Goal: Task Accomplishment & Management: Manage account settings

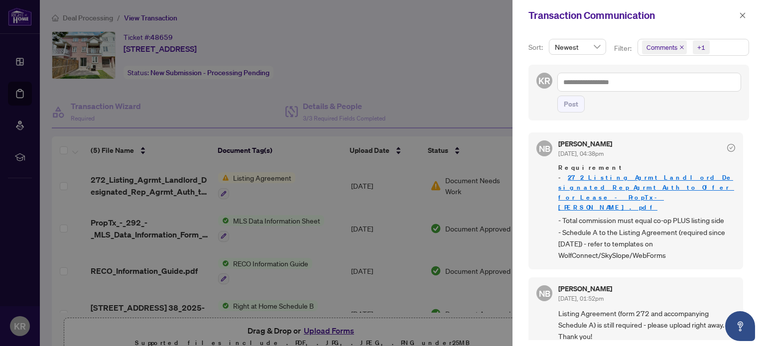
scroll to position [19, 0]
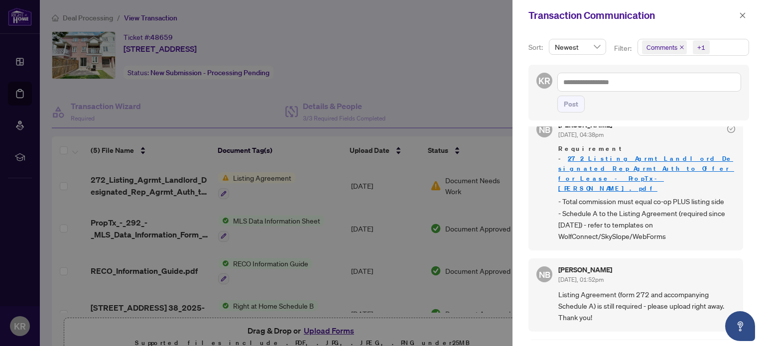
click at [367, 189] on div at bounding box center [382, 173] width 765 height 346
click at [739, 16] on icon "close" at bounding box center [742, 15] width 7 height 7
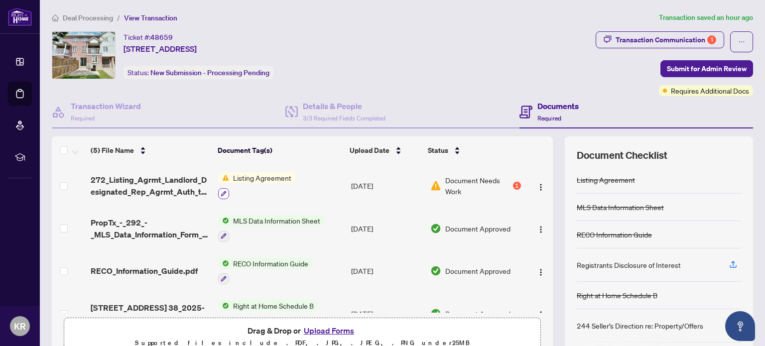
click at [224, 191] on icon "button" at bounding box center [223, 193] width 5 height 5
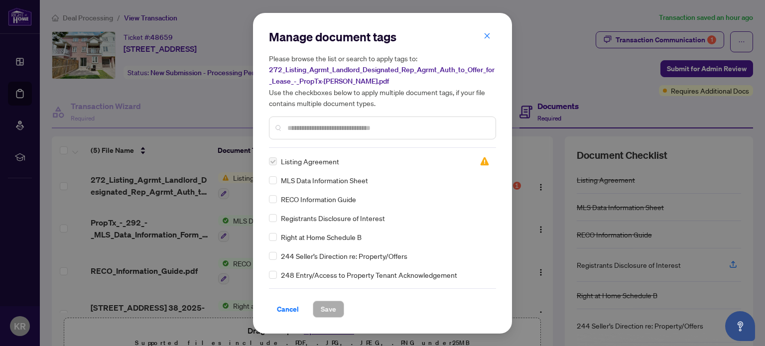
click at [272, 160] on label at bounding box center [273, 161] width 8 height 11
click at [205, 110] on div "Manage document tags Please browse the list or search to apply tags to: 272_Lis…" at bounding box center [382, 173] width 765 height 346
click at [488, 36] on icon "close" at bounding box center [486, 35] width 7 height 7
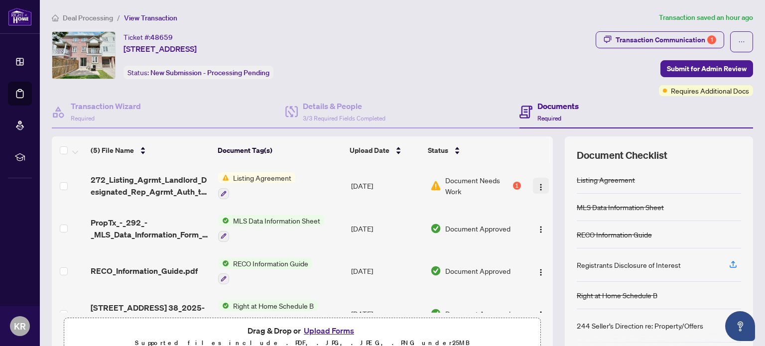
click at [537, 183] on img "button" at bounding box center [541, 187] width 8 height 8
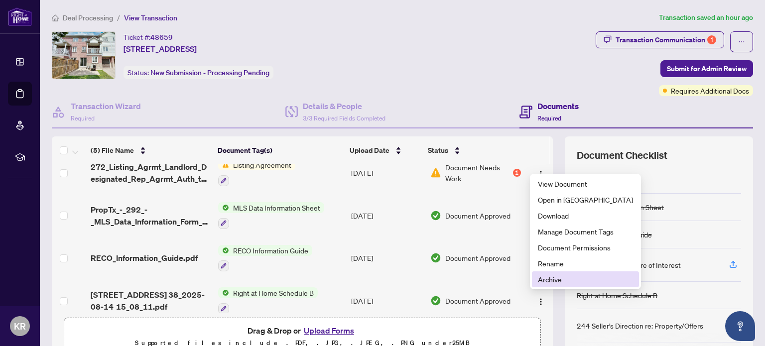
scroll to position [0, 0]
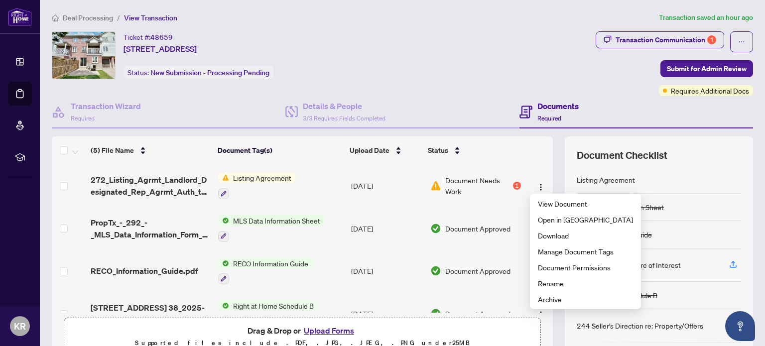
click at [379, 191] on td "[DATE]" at bounding box center [386, 185] width 79 height 43
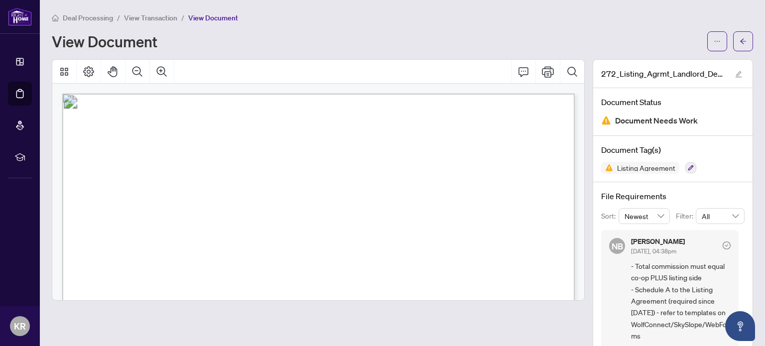
click at [148, 14] on span "View Transaction" at bounding box center [150, 17] width 53 height 9
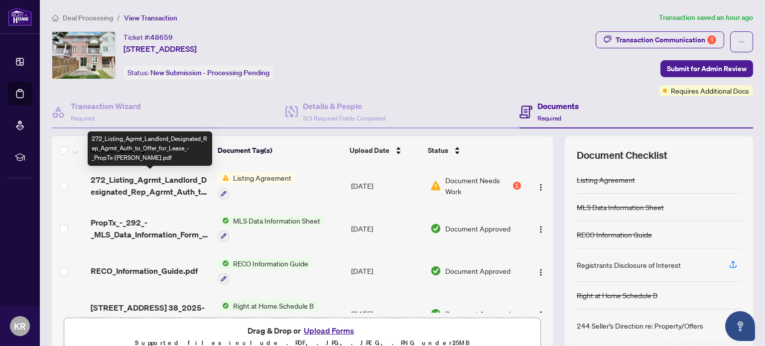
click at [155, 184] on span "272_Listing_Agrmt_Landlord_Designated_Rep_Agrmt_Auth_to_Offer_for_Lease_-_PropT…" at bounding box center [151, 186] width 120 height 24
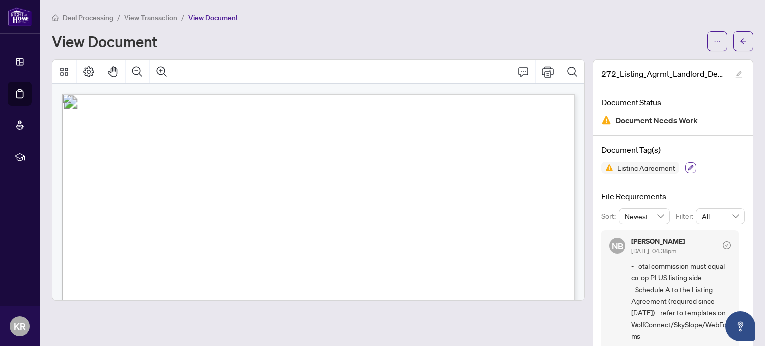
click at [693, 168] on button "button" at bounding box center [690, 167] width 11 height 11
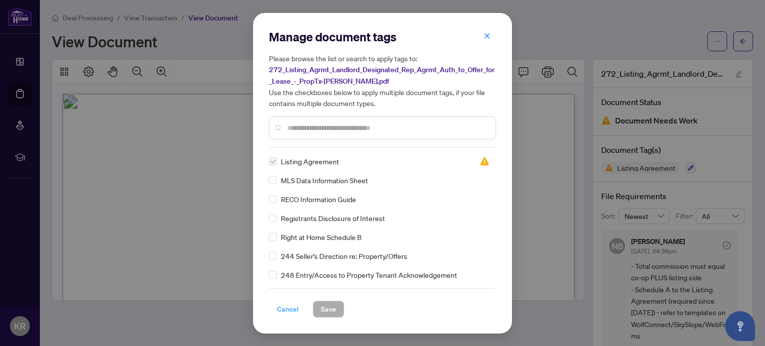
click at [283, 310] on span "Cancel" at bounding box center [288, 309] width 22 height 16
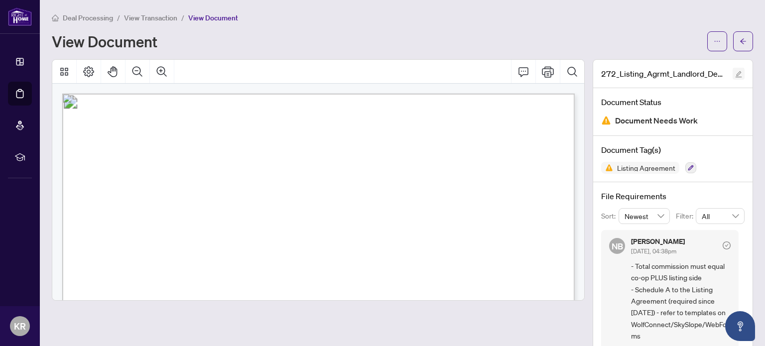
click at [740, 72] on icon "edit" at bounding box center [738, 74] width 7 height 7
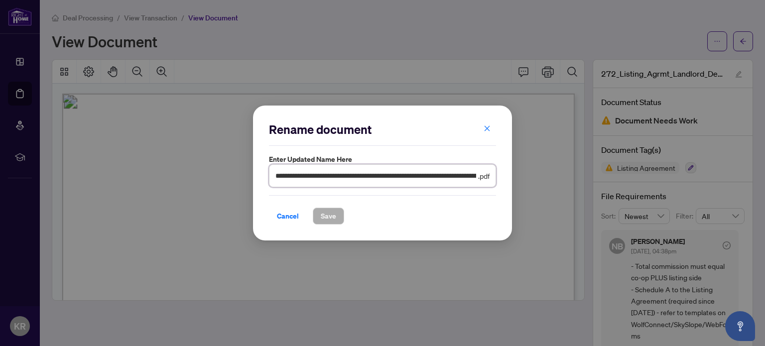
click at [441, 172] on input "**********" at bounding box center [375, 175] width 201 height 11
drag, startPoint x: 276, startPoint y: 174, endPoint x: 579, endPoint y: 186, distance: 303.0
click at [579, 186] on div "**********" at bounding box center [382, 173] width 765 height 346
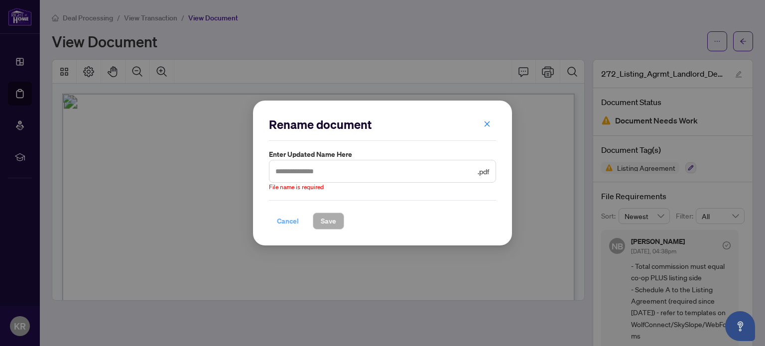
click at [285, 222] on span "Cancel" at bounding box center [288, 221] width 22 height 16
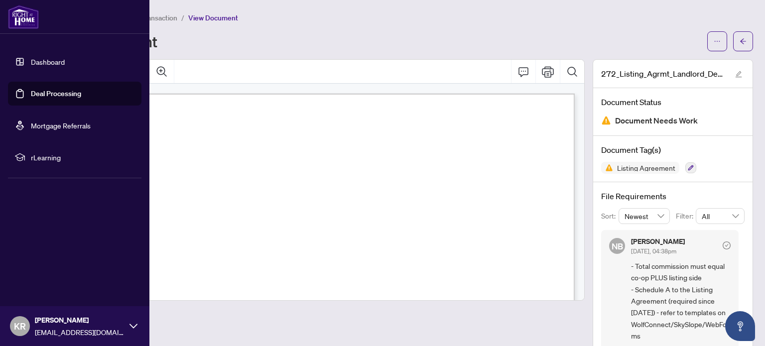
click at [40, 60] on link "Dashboard" at bounding box center [48, 61] width 34 height 9
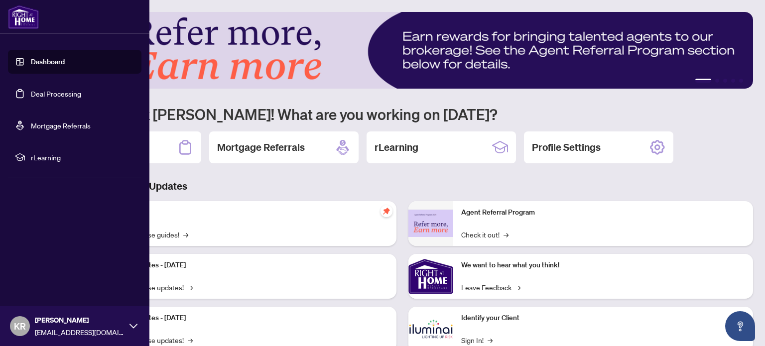
click at [56, 98] on link "Deal Processing" at bounding box center [56, 93] width 50 height 9
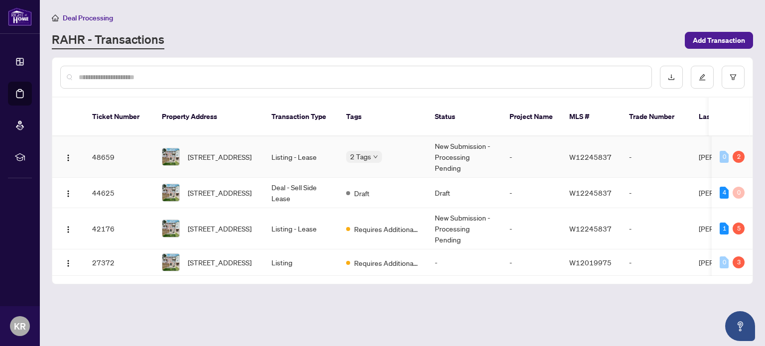
click at [295, 148] on td "Listing - Lease" at bounding box center [300, 156] width 75 height 41
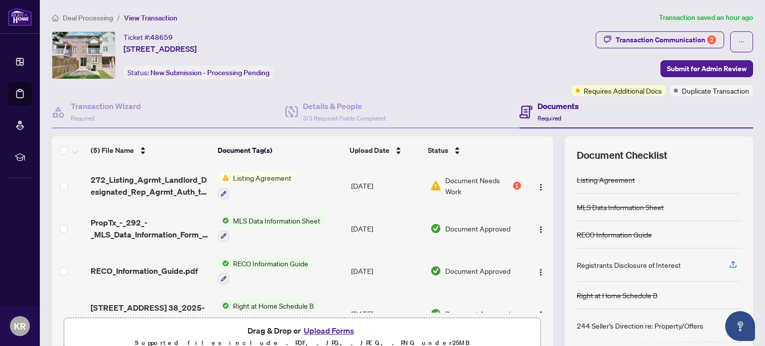
click at [555, 108] on h4 "Documents" at bounding box center [557, 106] width 41 height 12
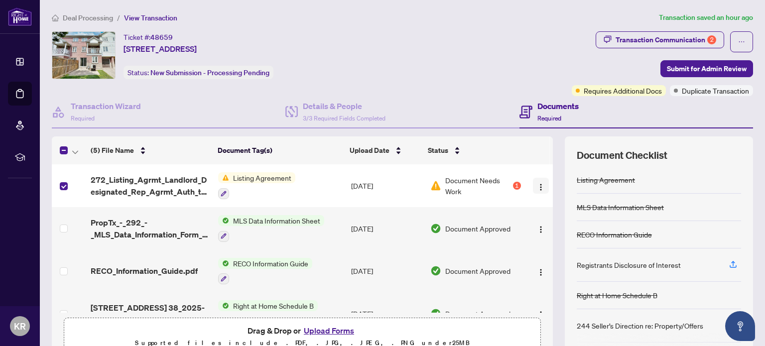
click at [540, 186] on img "button" at bounding box center [541, 187] width 8 height 8
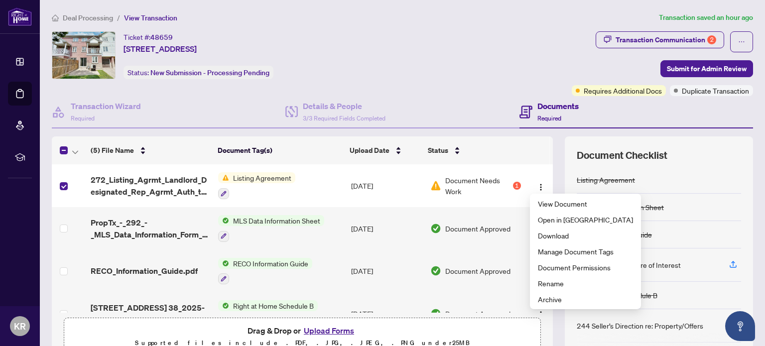
click at [670, 176] on div "Listing Agreement" at bounding box center [659, 179] width 164 height 27
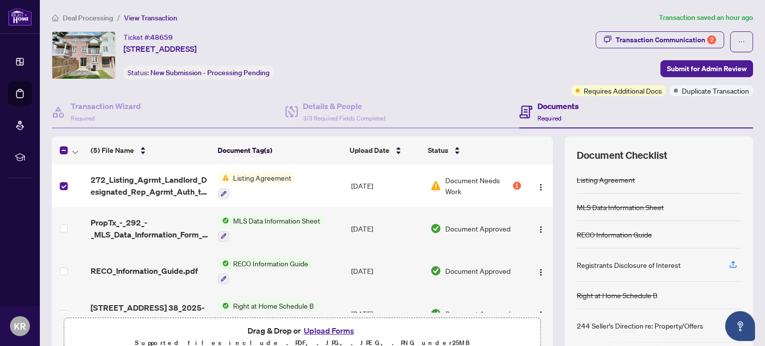
click at [554, 111] on div "Documents Required" at bounding box center [557, 111] width 41 height 23
click at [103, 106] on h4 "Transaction Wizard" at bounding box center [106, 106] width 70 height 12
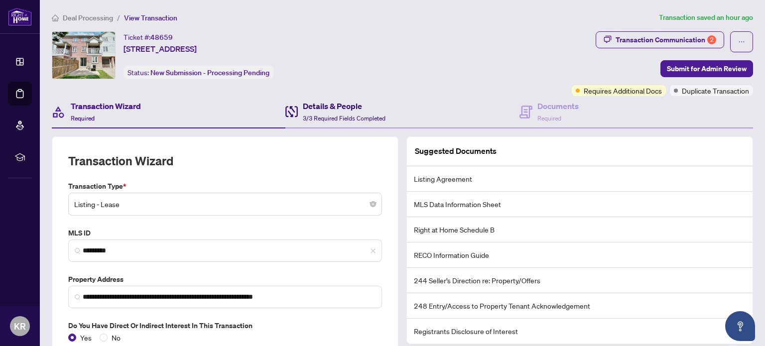
click at [320, 115] on span "3/3 Required Fields Completed" at bounding box center [344, 118] width 83 height 7
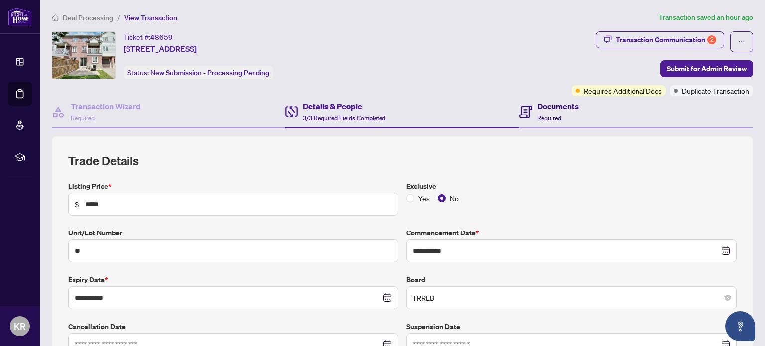
click at [544, 109] on h4 "Documents" at bounding box center [557, 106] width 41 height 12
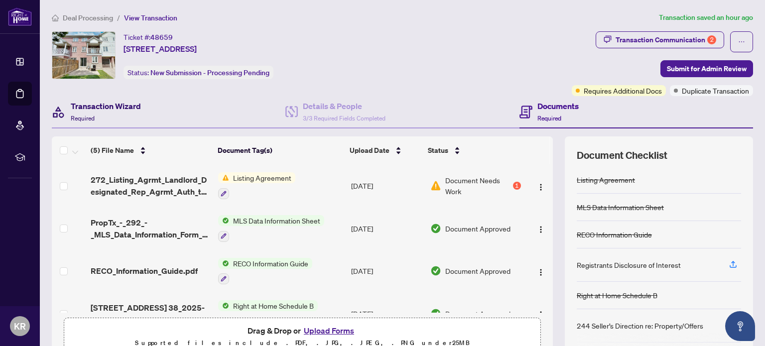
click at [85, 115] on span "Required" at bounding box center [83, 118] width 24 height 7
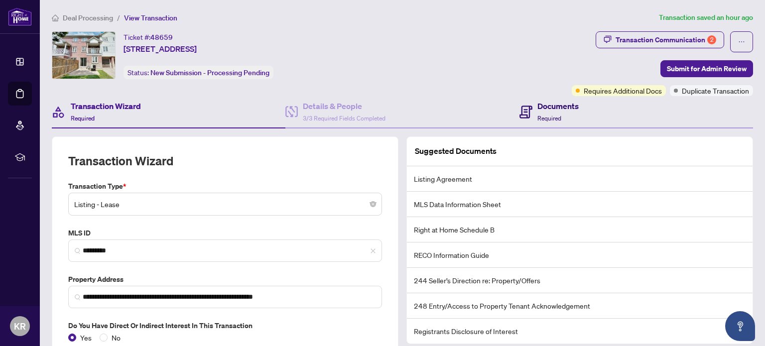
click at [550, 115] on span "Required" at bounding box center [549, 118] width 24 height 7
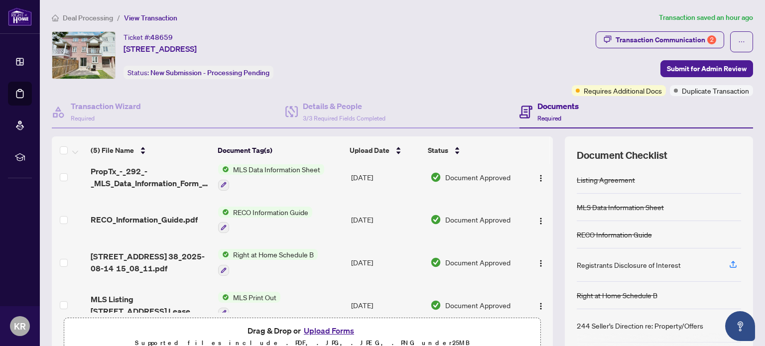
scroll to position [65, 0]
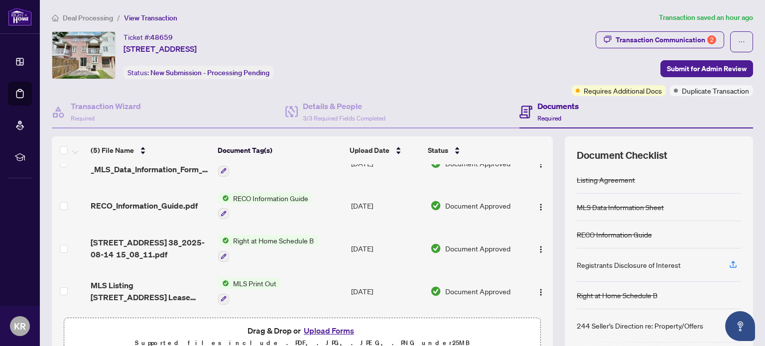
click at [325, 328] on button "Upload Forms" at bounding box center [329, 330] width 56 height 13
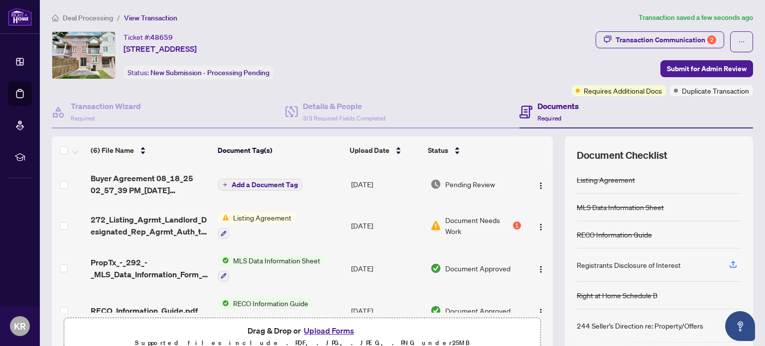
click at [260, 181] on span "Add a Document Tag" at bounding box center [265, 184] width 66 height 7
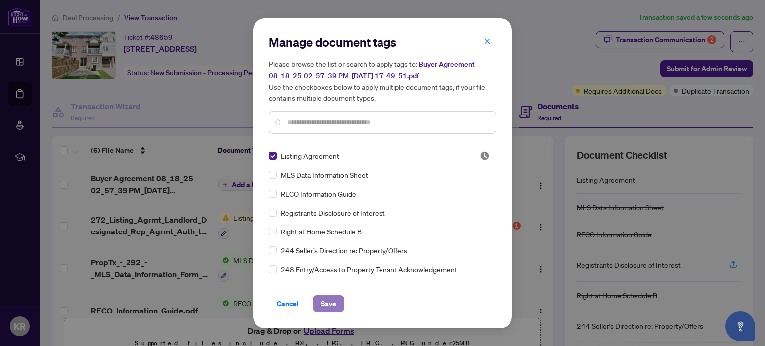
click at [321, 302] on span "Save" at bounding box center [328, 304] width 15 height 16
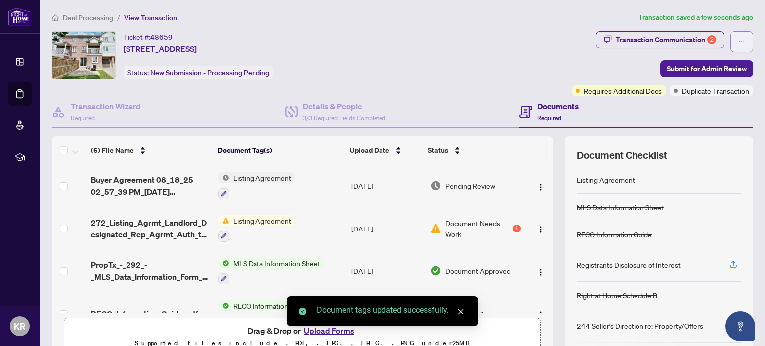
click at [744, 46] on span "button" at bounding box center [741, 42] width 7 height 16
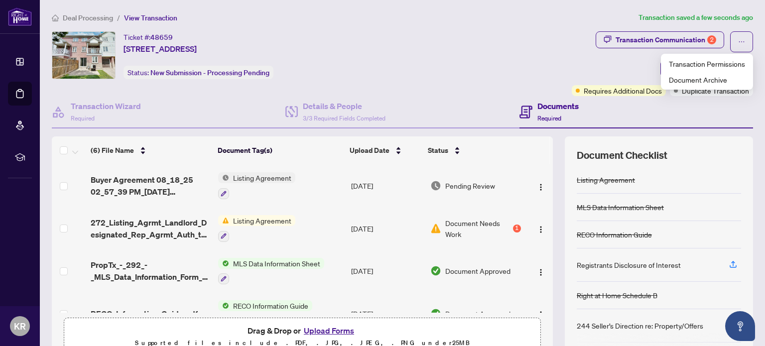
click at [515, 43] on div "Ticket #: 48659 [STREET_ADDRESS] Status: New Submission - Processing Pending" at bounding box center [310, 55] width 516 height 48
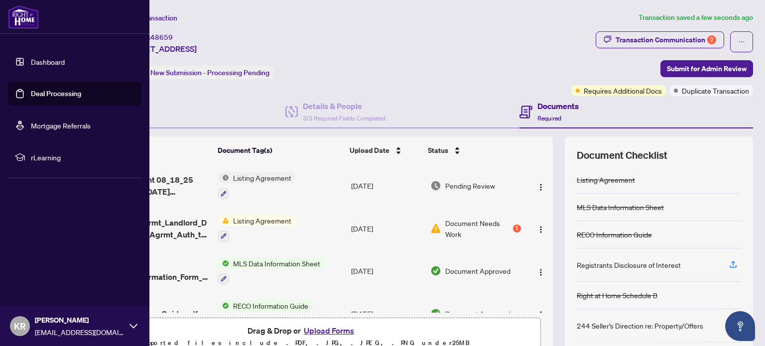
click at [130, 331] on div "KR [PERSON_NAME] [PERSON_NAME][EMAIL_ADDRESS][DOMAIN_NAME]" at bounding box center [74, 326] width 149 height 40
click at [41, 268] on span "Logout" at bounding box center [40, 267] width 22 height 16
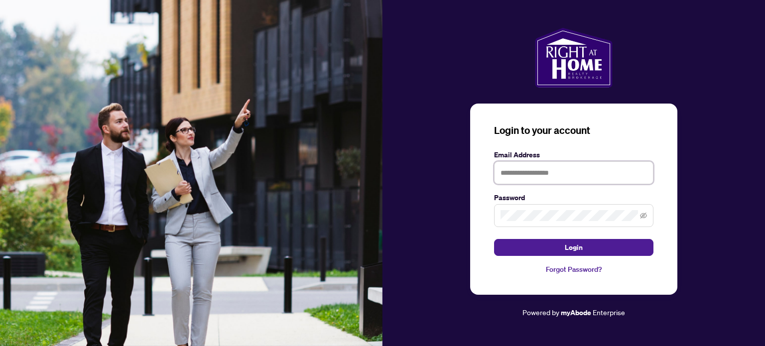
type input "**********"
